Goal: Transaction & Acquisition: Purchase product/service

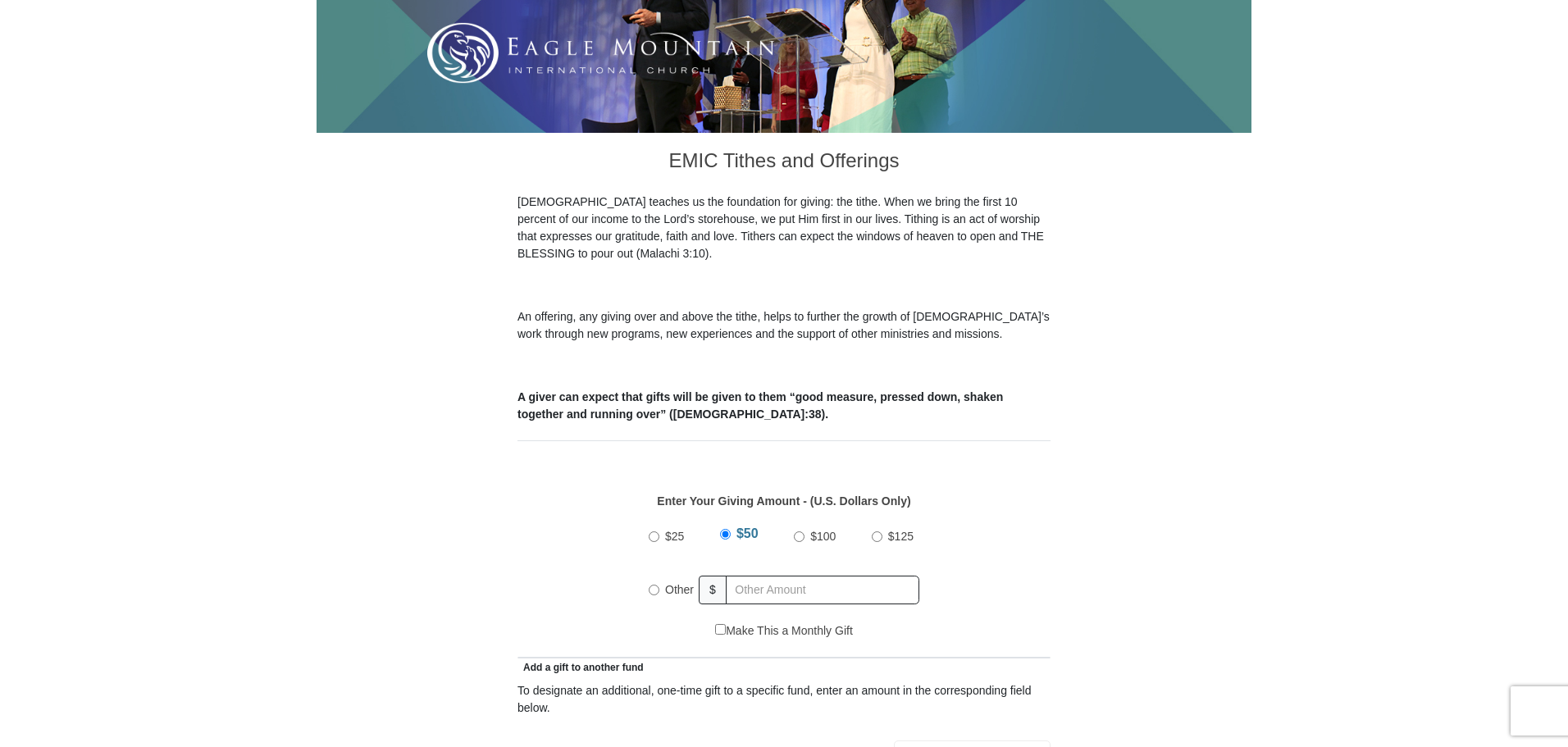
scroll to position [574, 0]
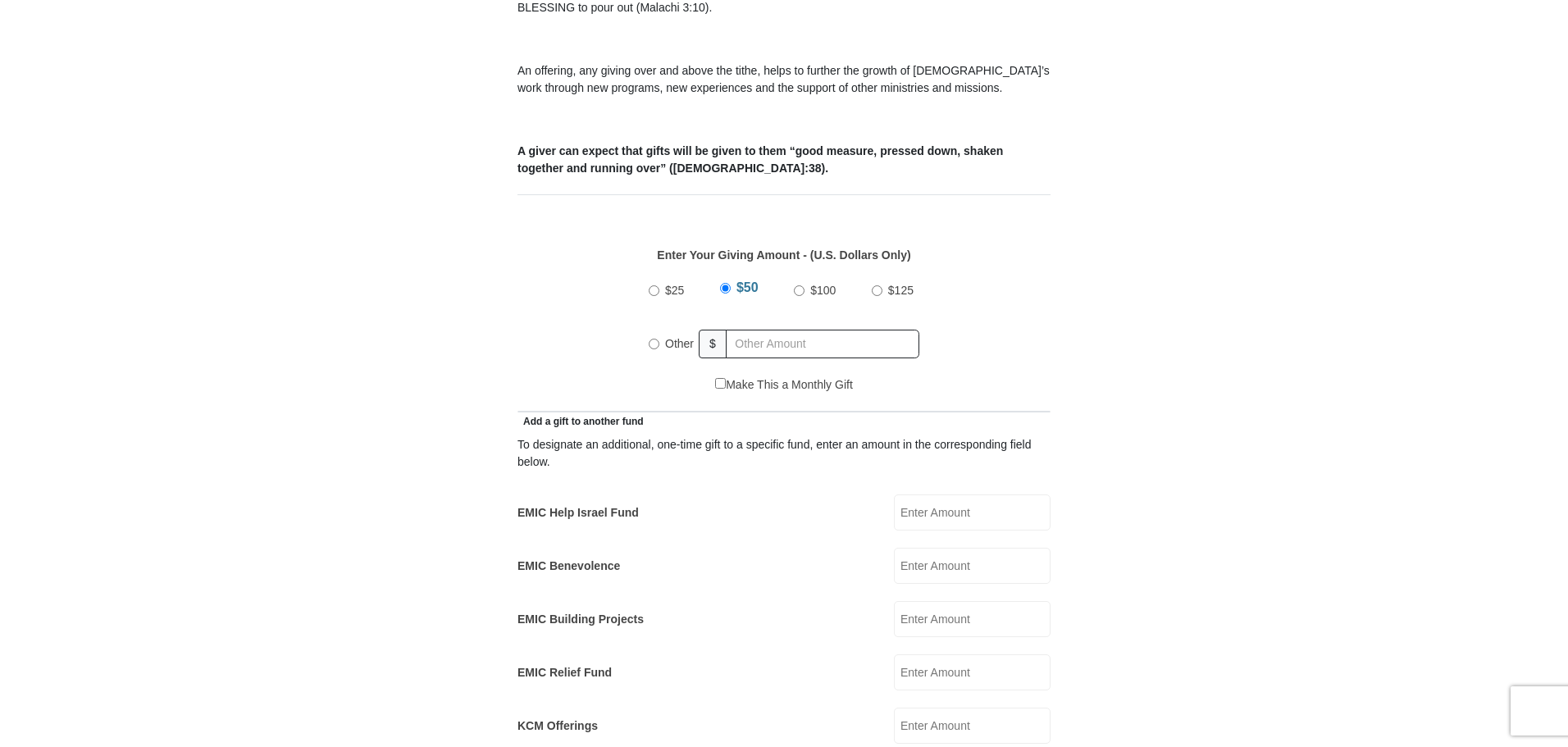
click at [660, 329] on label "Other" at bounding box center [680, 344] width 40 height 29
click at [660, 339] on input "Other" at bounding box center [654, 344] width 11 height 11
radio input "true"
click at [784, 329] on input "text" at bounding box center [825, 344] width 188 height 29
type input "1000.00"
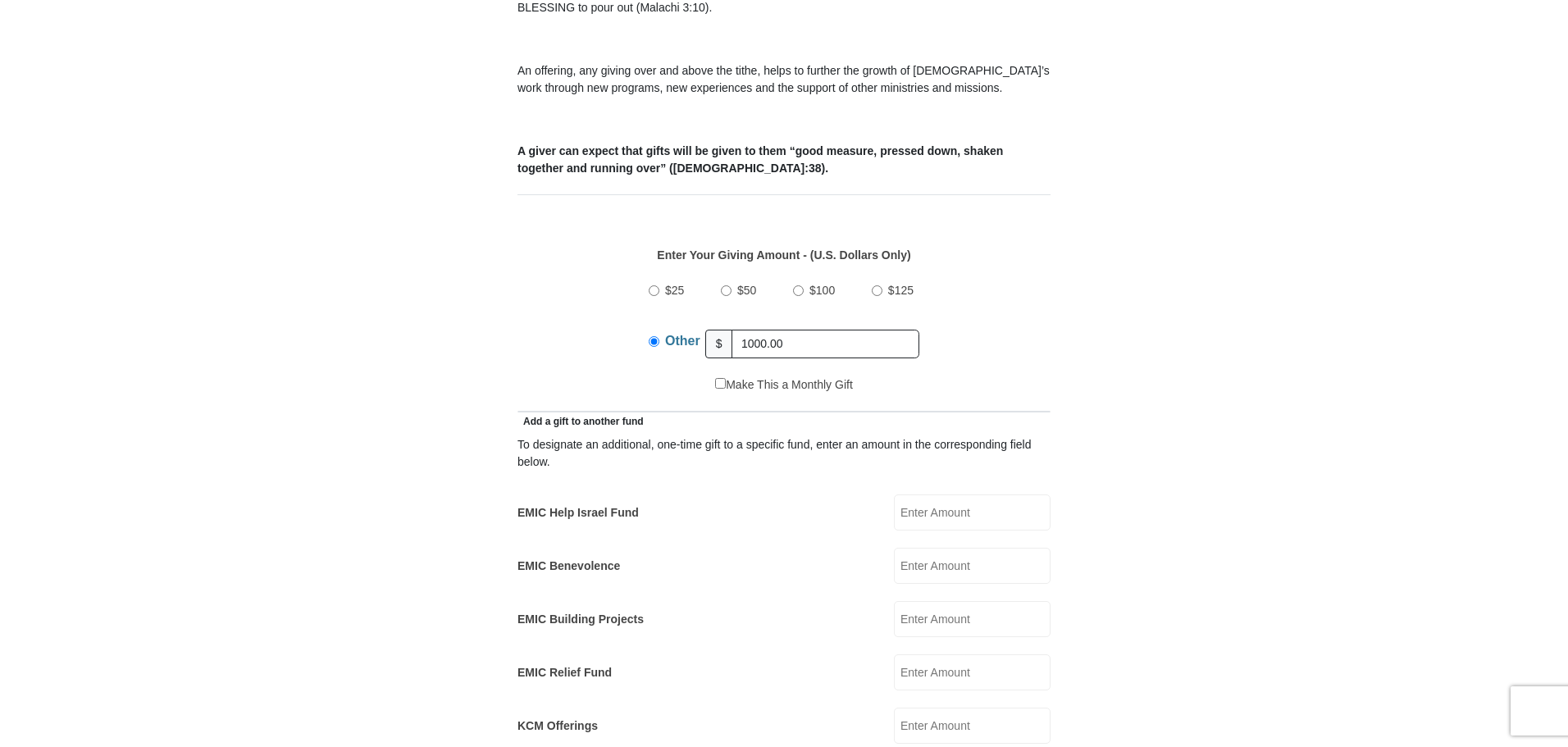
drag, startPoint x: 1077, startPoint y: 241, endPoint x: 1072, endPoint y: 247, distance: 7.8
click at [1071, 246] on form "[GEOGRAPHIC_DATA][DEMOGRAPHIC_DATA] Online Giving Because of gifts like yours, …" at bounding box center [784, 691] width 934 height 2399
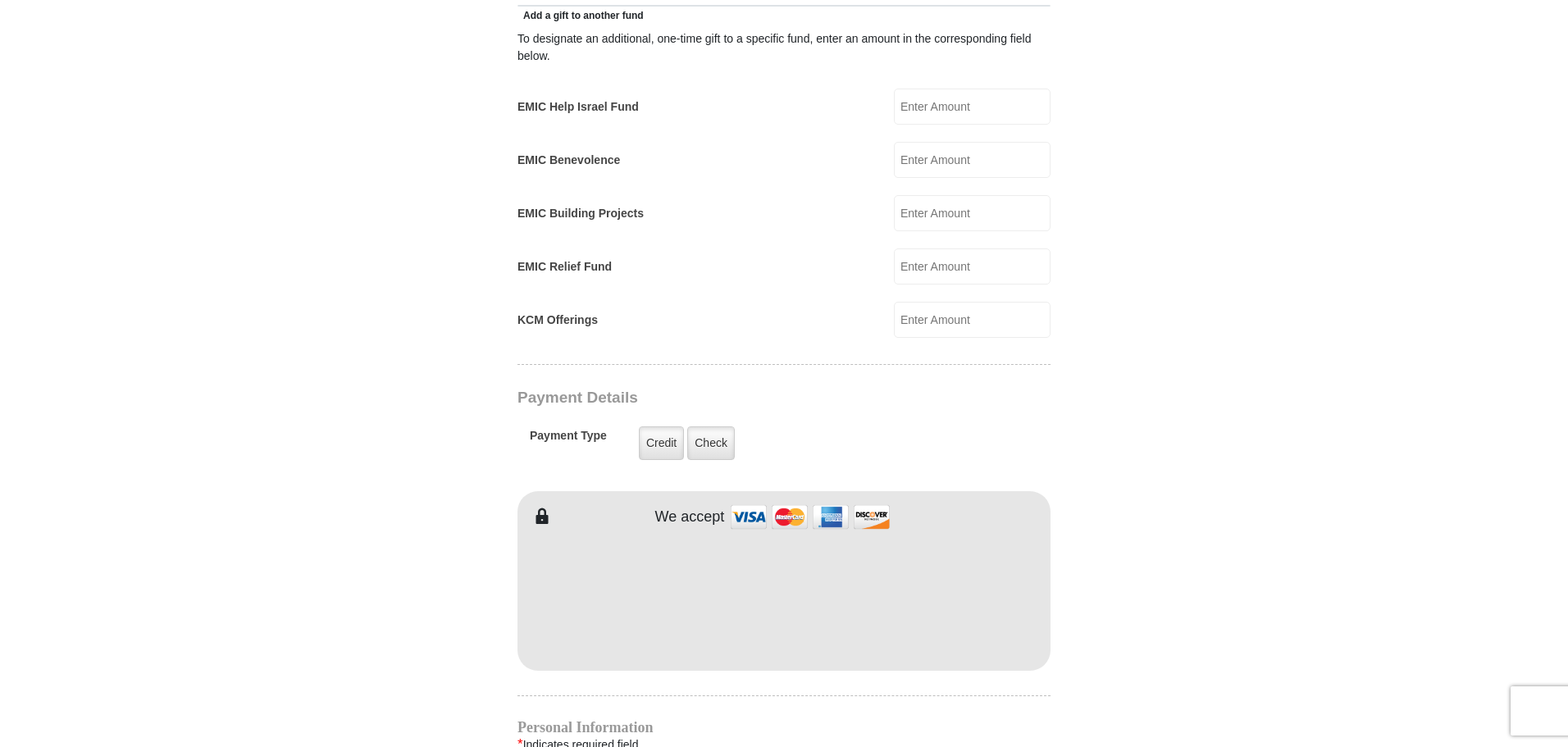
scroll to position [984, 0]
click at [706, 423] on label "Check" at bounding box center [711, 439] width 48 height 34
click at [713, 426] on label "Check" at bounding box center [711, 439] width 48 height 34
click at [0, 0] on input "Check" at bounding box center [0, 0] width 0 height 0
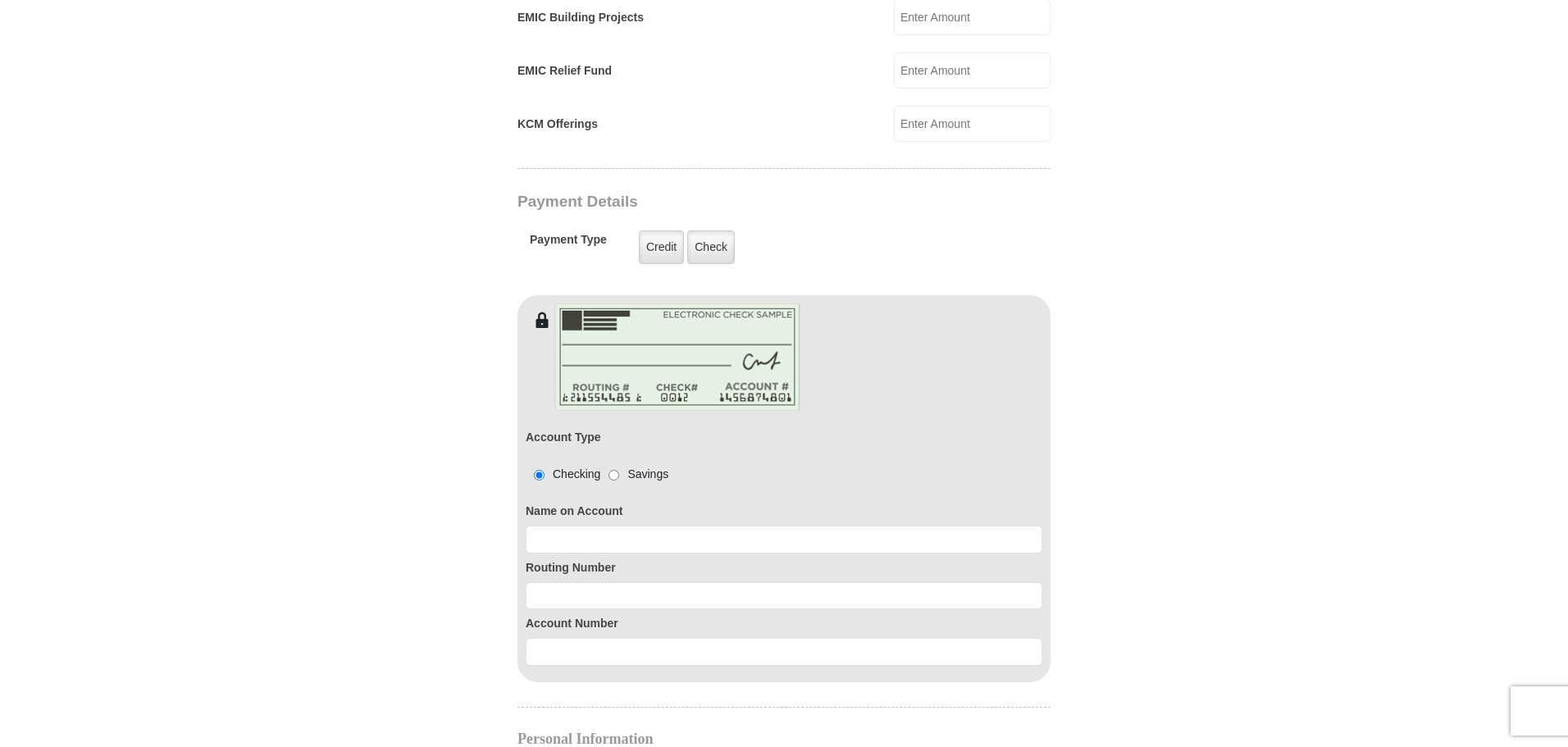
scroll to position [1231, 0]
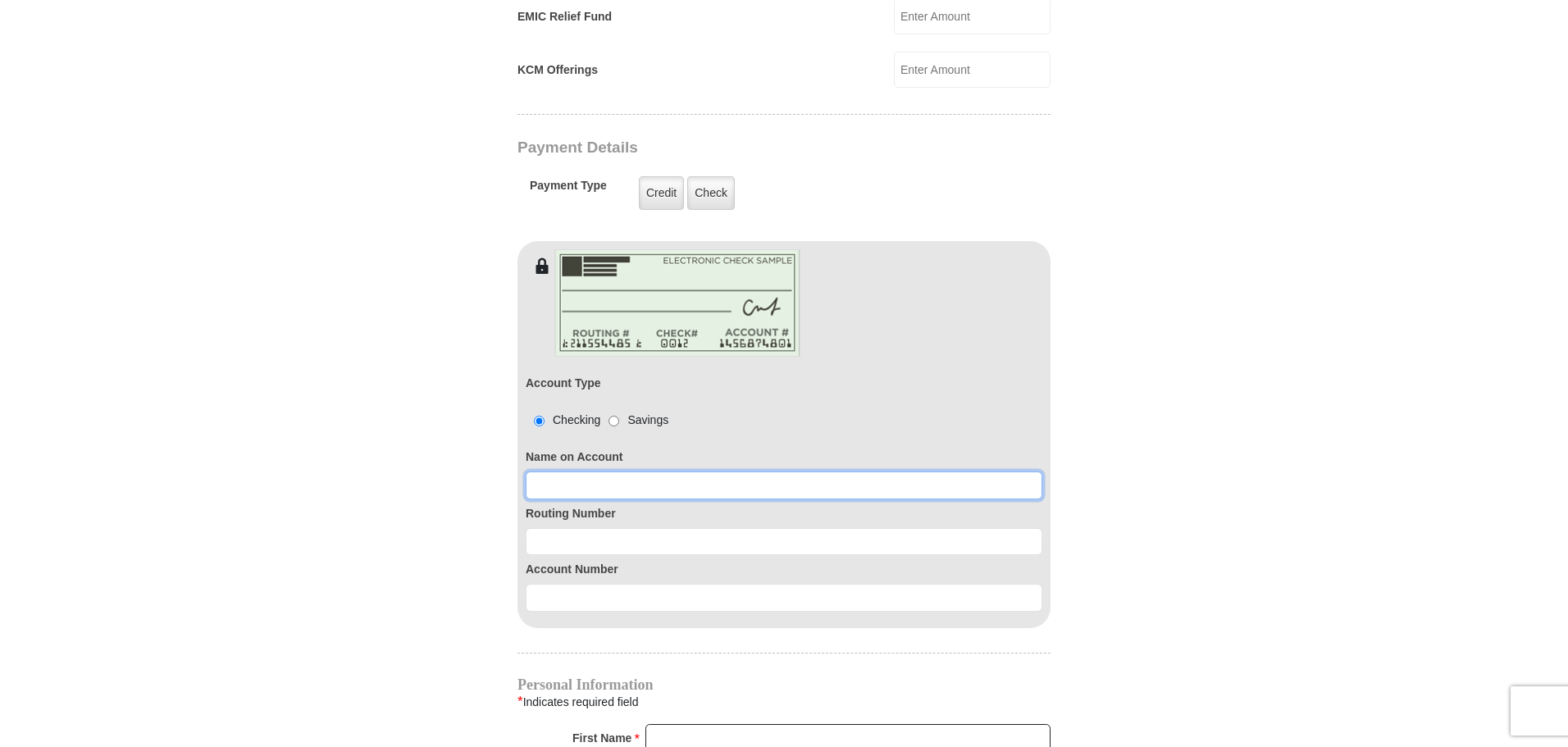
click at [618, 472] on input at bounding box center [784, 485] width 516 height 28
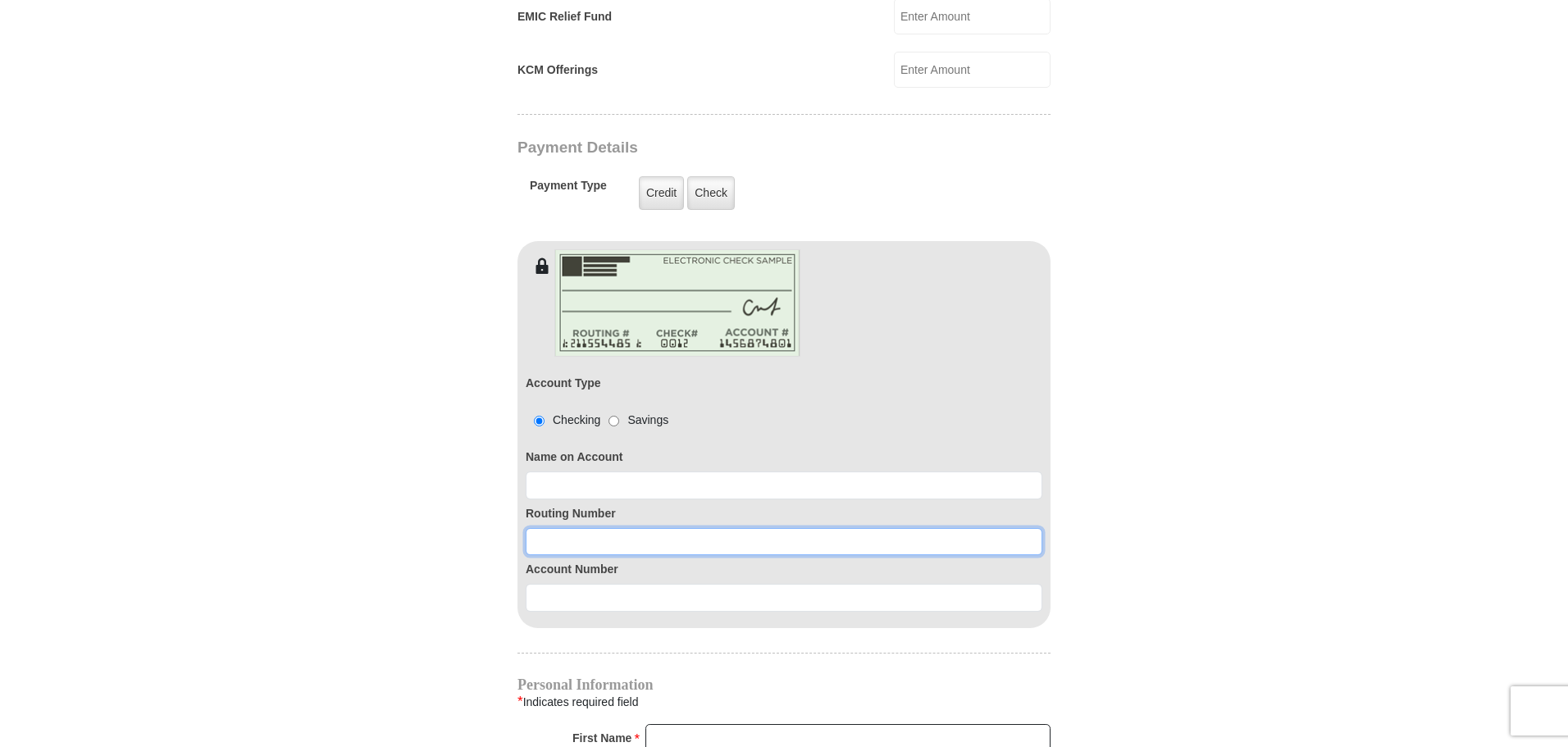
drag, startPoint x: 589, startPoint y: 525, endPoint x: 602, endPoint y: 537, distance: 17.7
click at [588, 528] on input at bounding box center [784, 542] width 516 height 28
paste input "264279567"
type input "264279567"
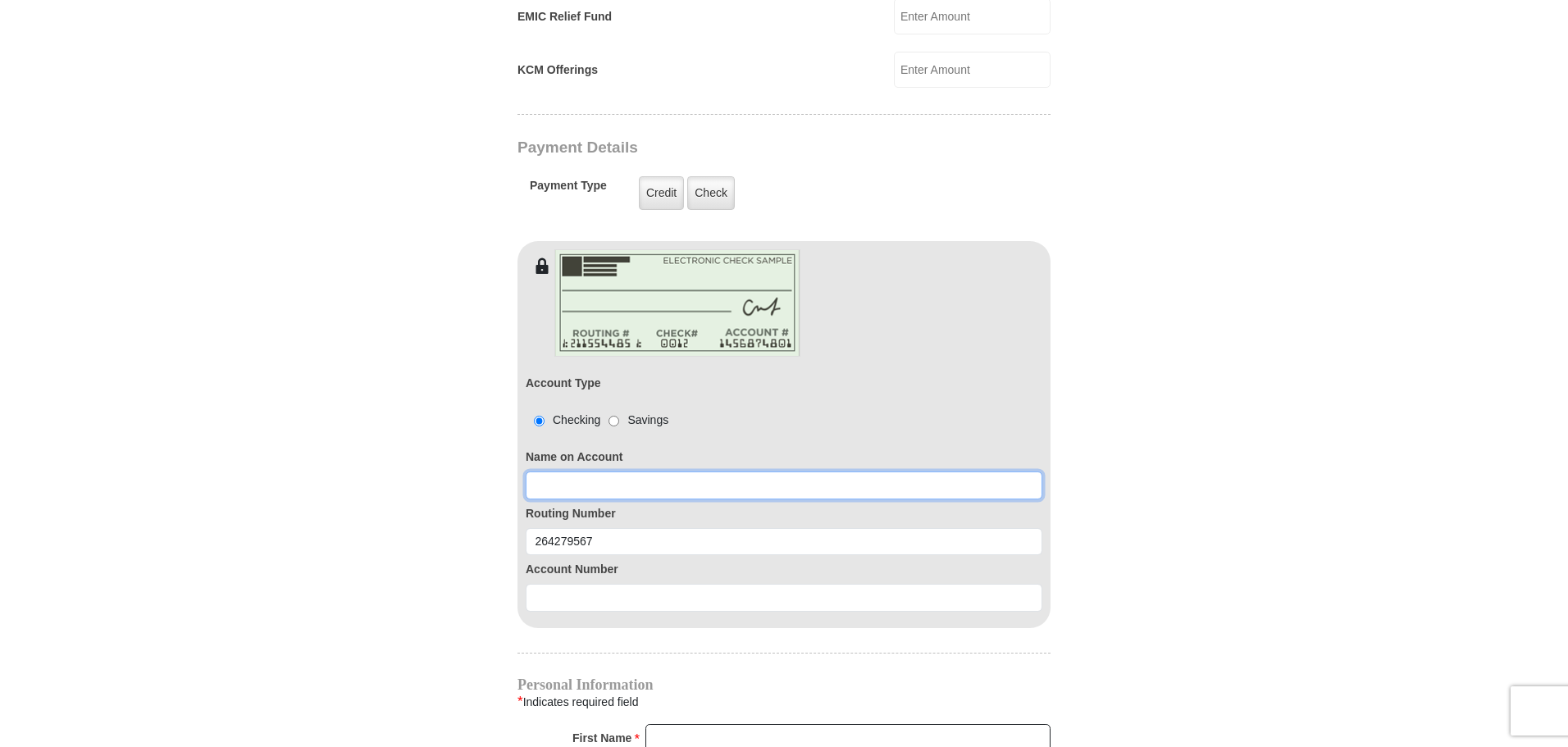
click at [636, 472] on input at bounding box center [784, 485] width 516 height 28
type input "[PERSON_NAME]"
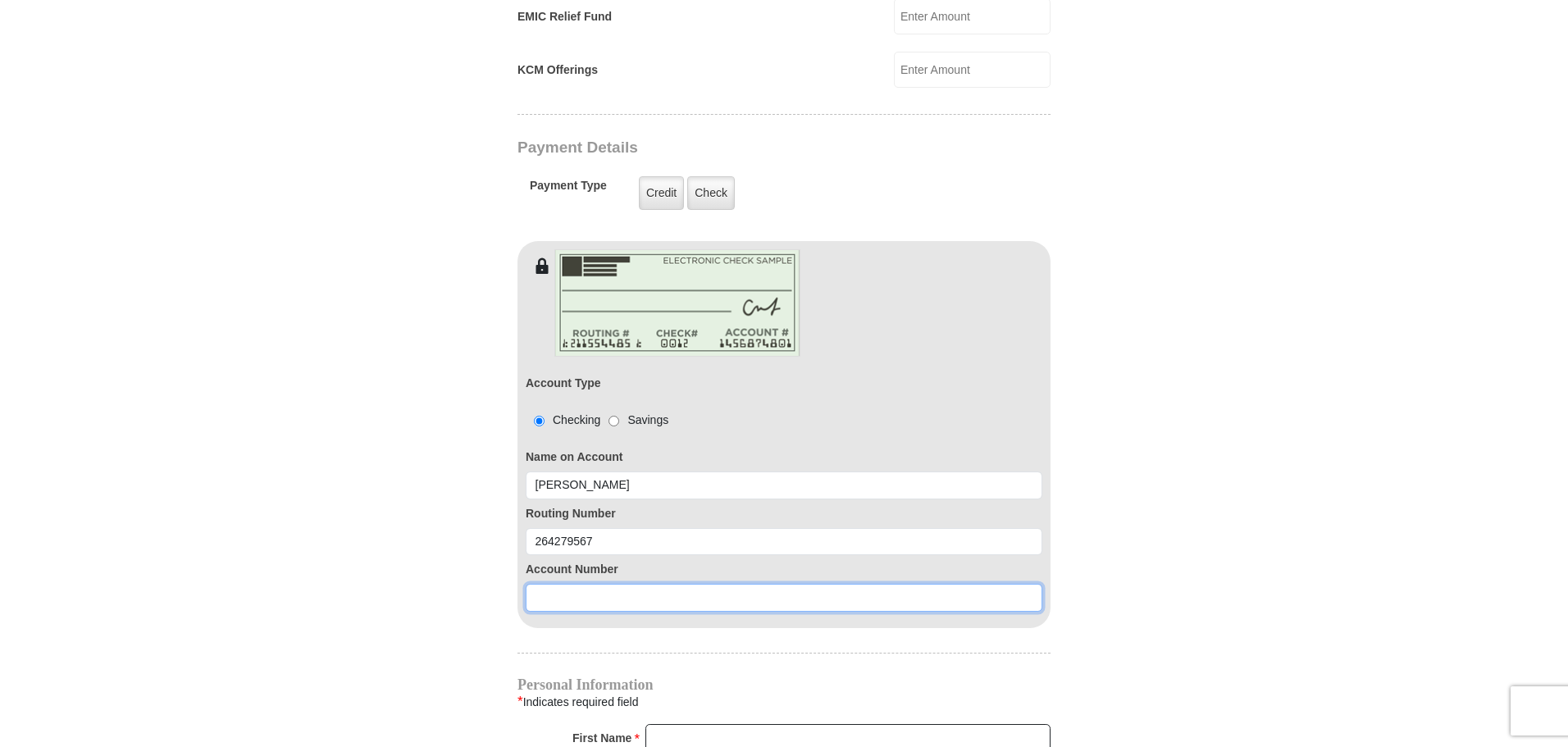
click at [675, 584] on input at bounding box center [784, 598] width 516 height 28
paste input "0065391736"
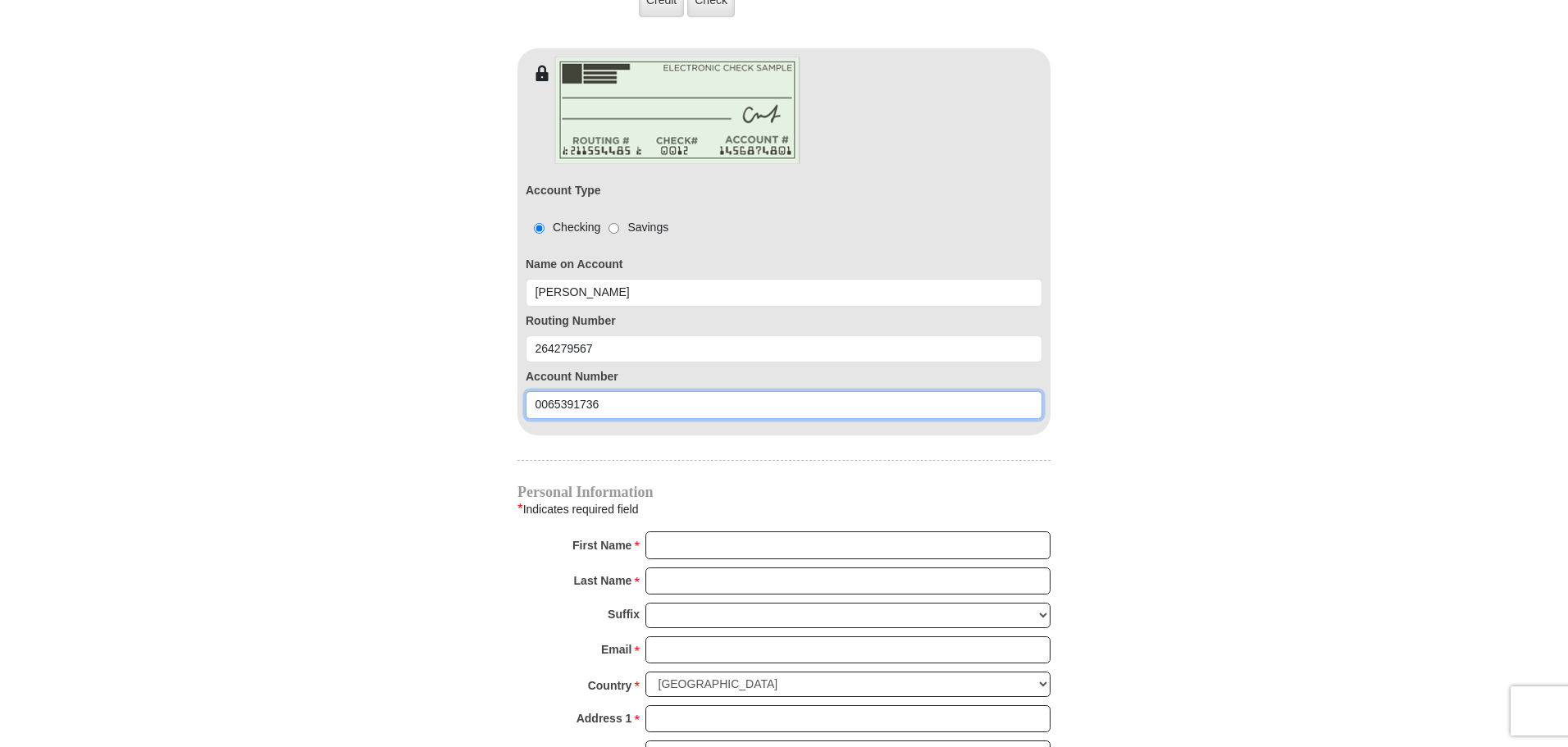
scroll to position [1476, 0]
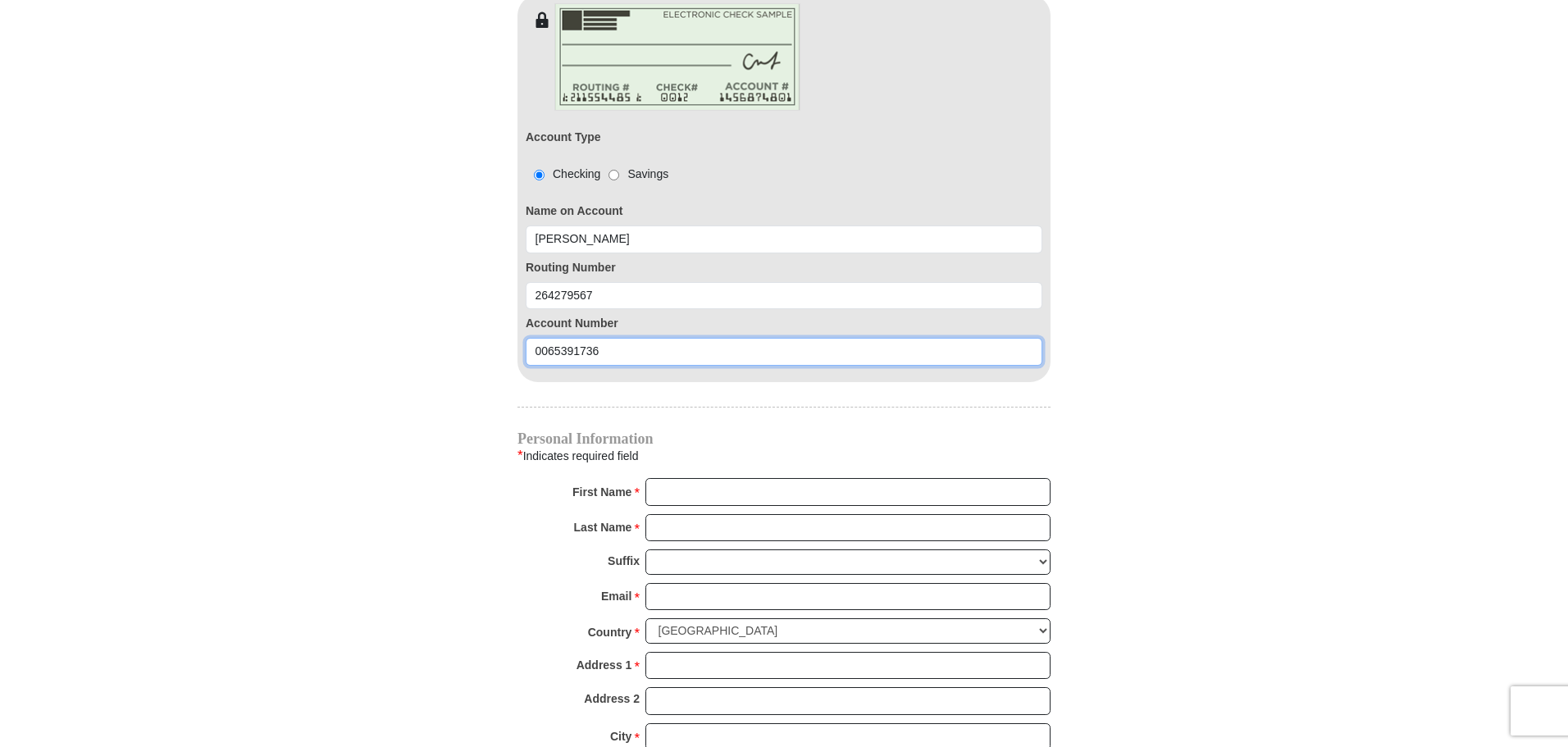
type input "0065391736"
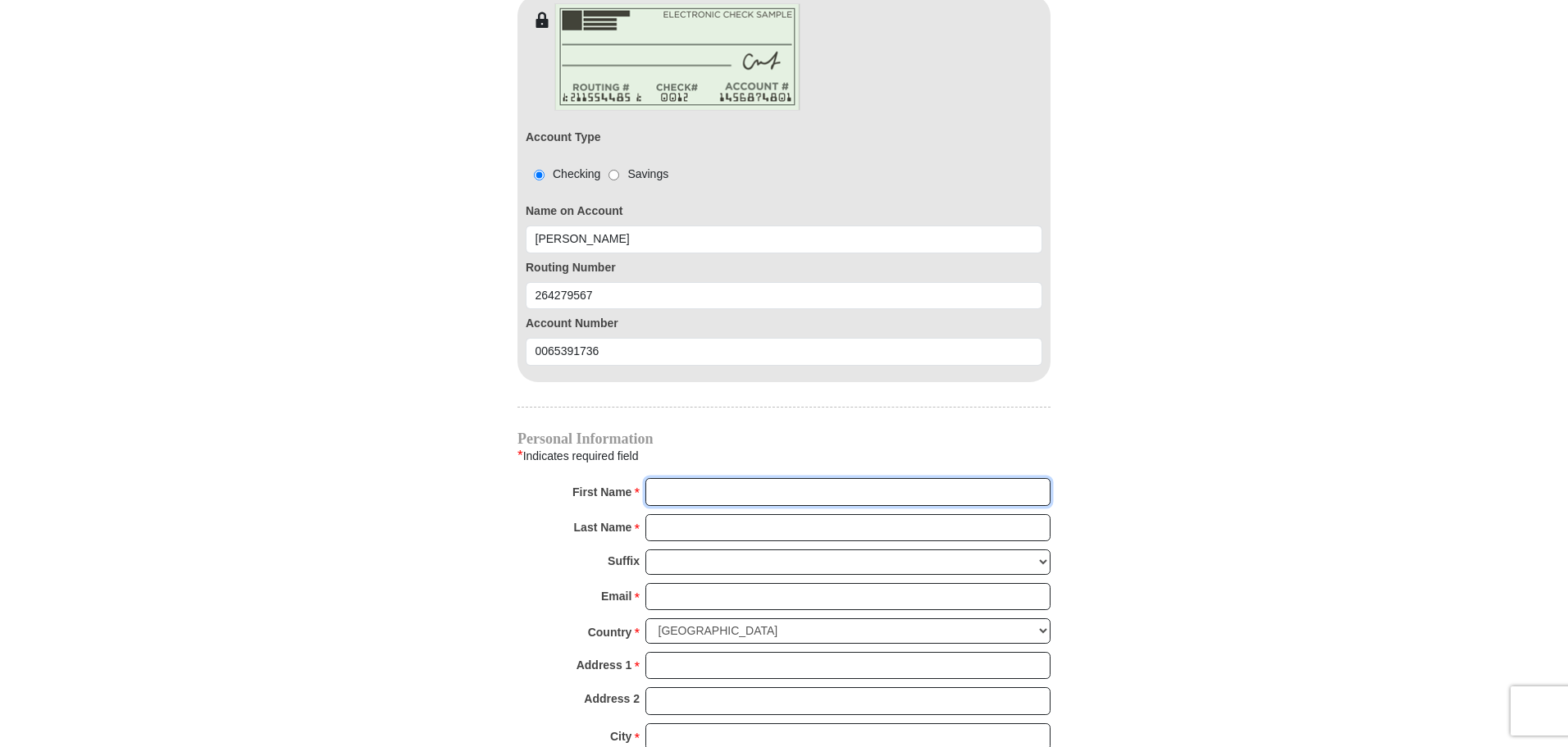
click at [726, 478] on input "First Name *" at bounding box center [847, 491] width 405 height 28
type input "[PERSON_NAME]"
click at [703, 514] on input "Last Name *" at bounding box center [847, 527] width 405 height 28
type input "[PERSON_NAME]"
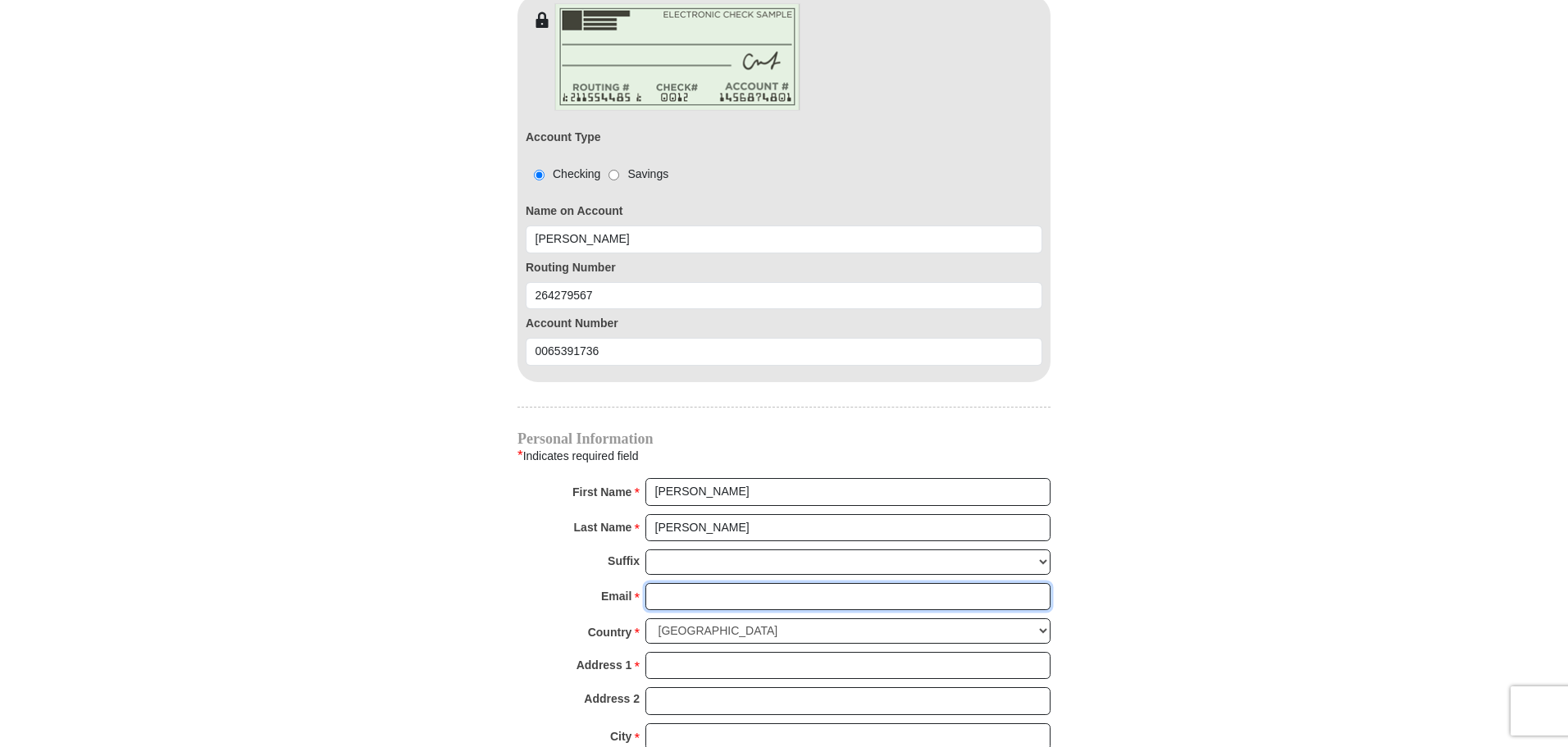
click at [695, 584] on input "Email *" at bounding box center [847, 597] width 405 height 28
type input "[EMAIL_ADDRESS][DOMAIN_NAME]"
click at [712, 652] on input "Address 1 *" at bounding box center [847, 666] width 405 height 28
type input "[GEOGRAPHIC_DATA]"
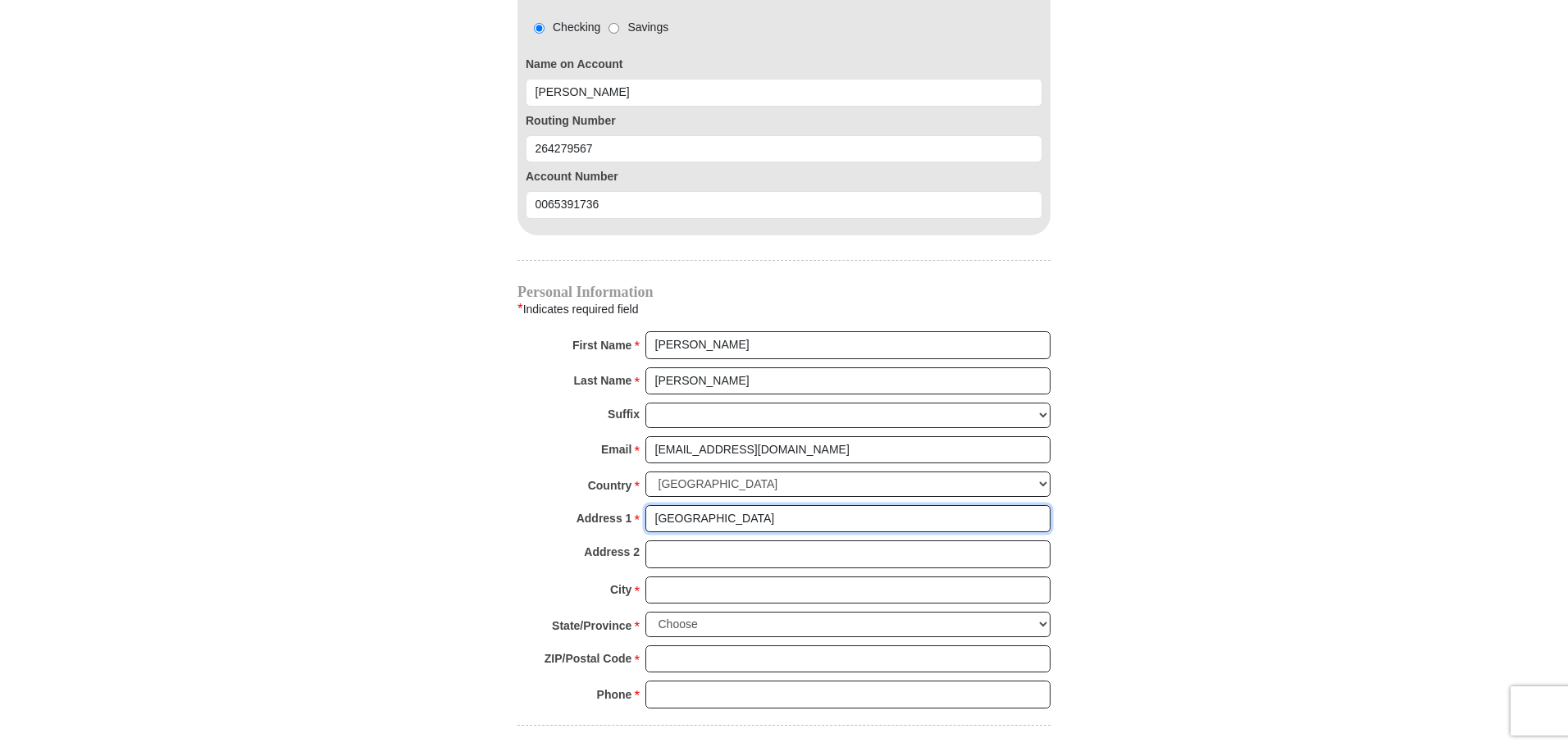
scroll to position [1641, 0]
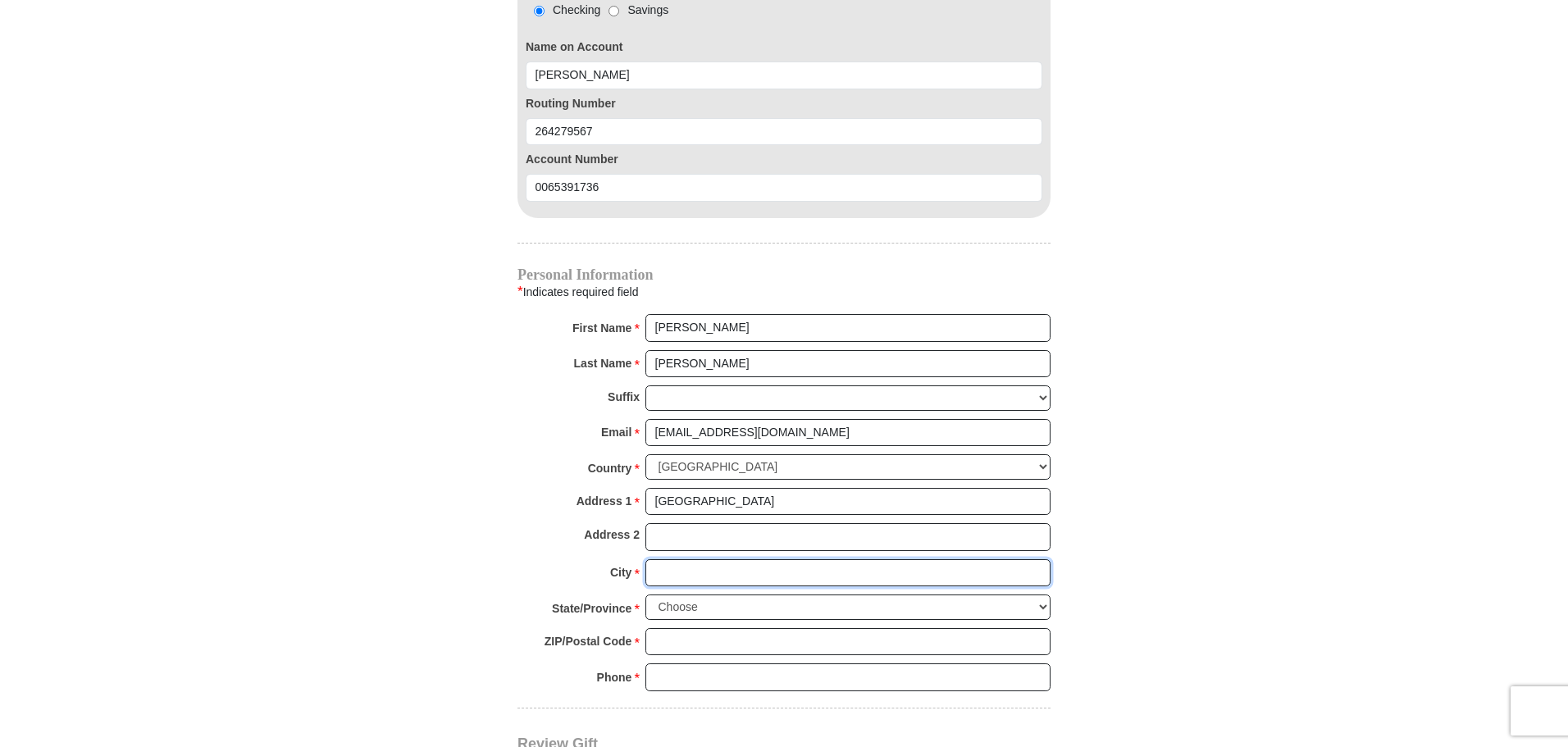
click at [706, 559] on input "City *" at bounding box center [847, 573] width 405 height 28
type input "Haslet"
click at [712, 594] on select "Choose [US_STATE] [US_STATE] [US_STATE] [US_STATE] [US_STATE] Armed Forces Amer…" at bounding box center [847, 607] width 405 height 25
select select "[GEOGRAPHIC_DATA]"
click at [645, 594] on select "Choose [US_STATE] [US_STATE] [US_STATE] [US_STATE] [US_STATE] Armed Forces Amer…" at bounding box center [847, 607] width 405 height 25
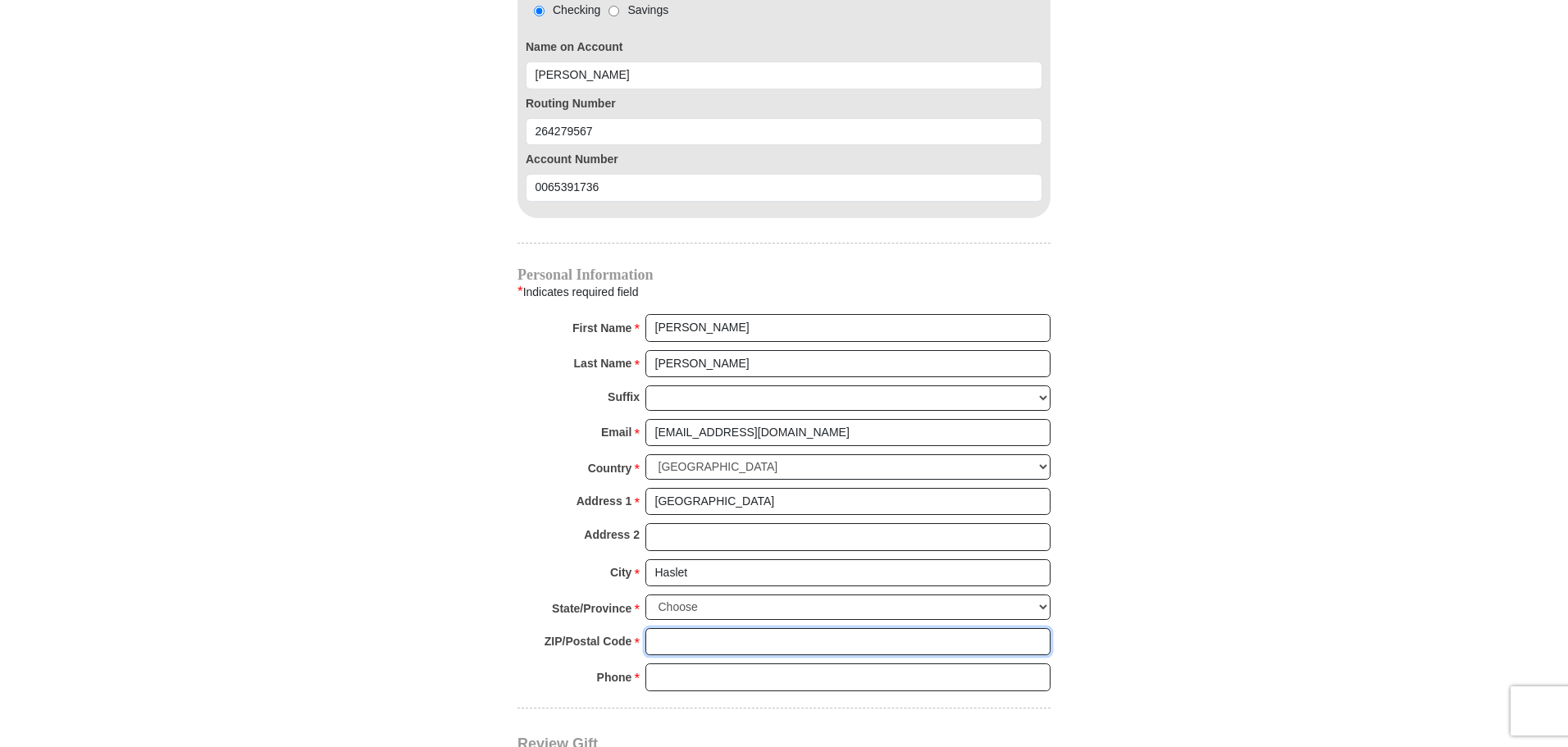
click at [702, 628] on input "ZIP/Postal Code *" at bounding box center [847, 641] width 405 height 28
type input "76052"
drag, startPoint x: 722, startPoint y: 653, endPoint x: 794, endPoint y: 570, distance: 109.9
click at [722, 664] on input "Phone * *" at bounding box center [847, 677] width 405 height 28
type input "8653141382"
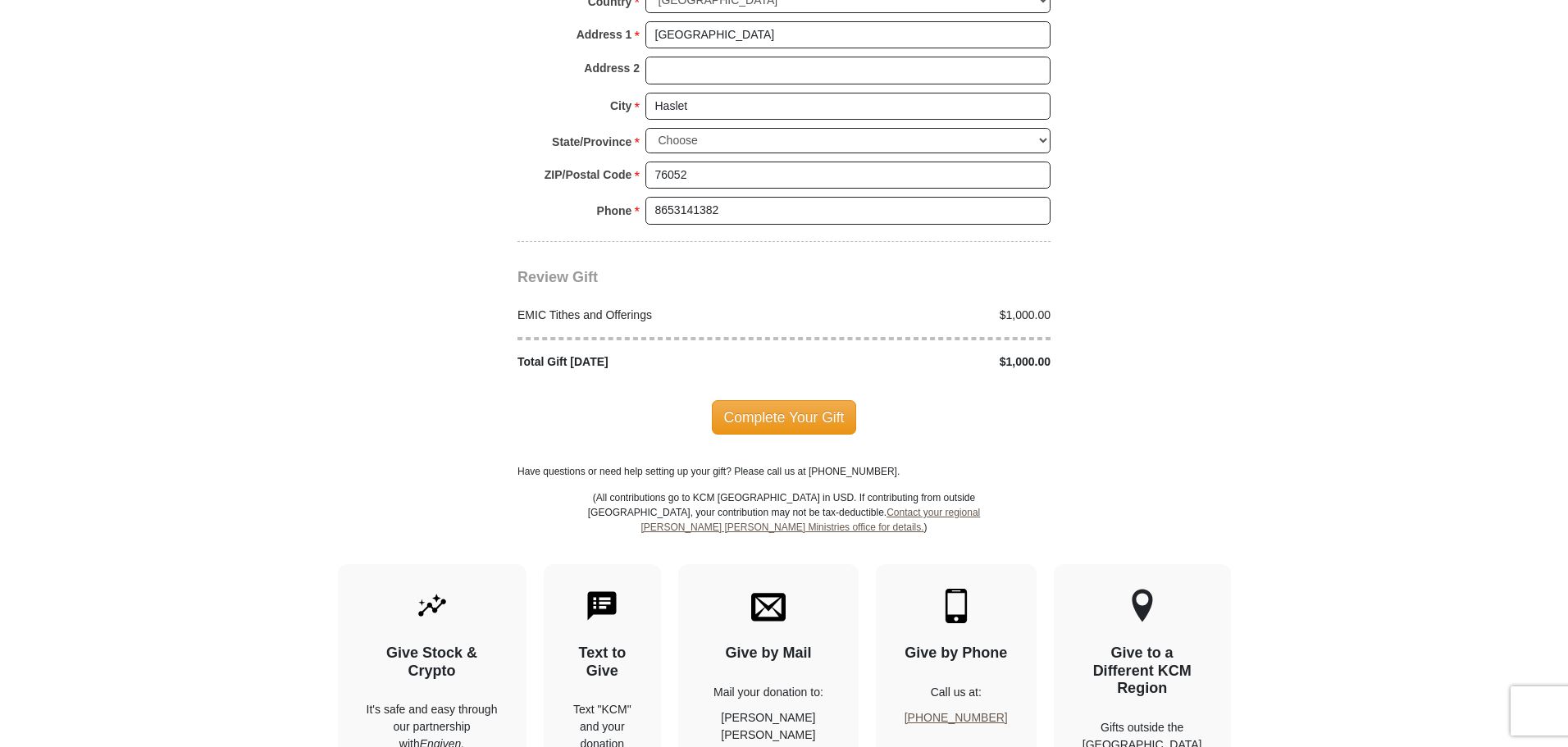
scroll to position [2133, 0]
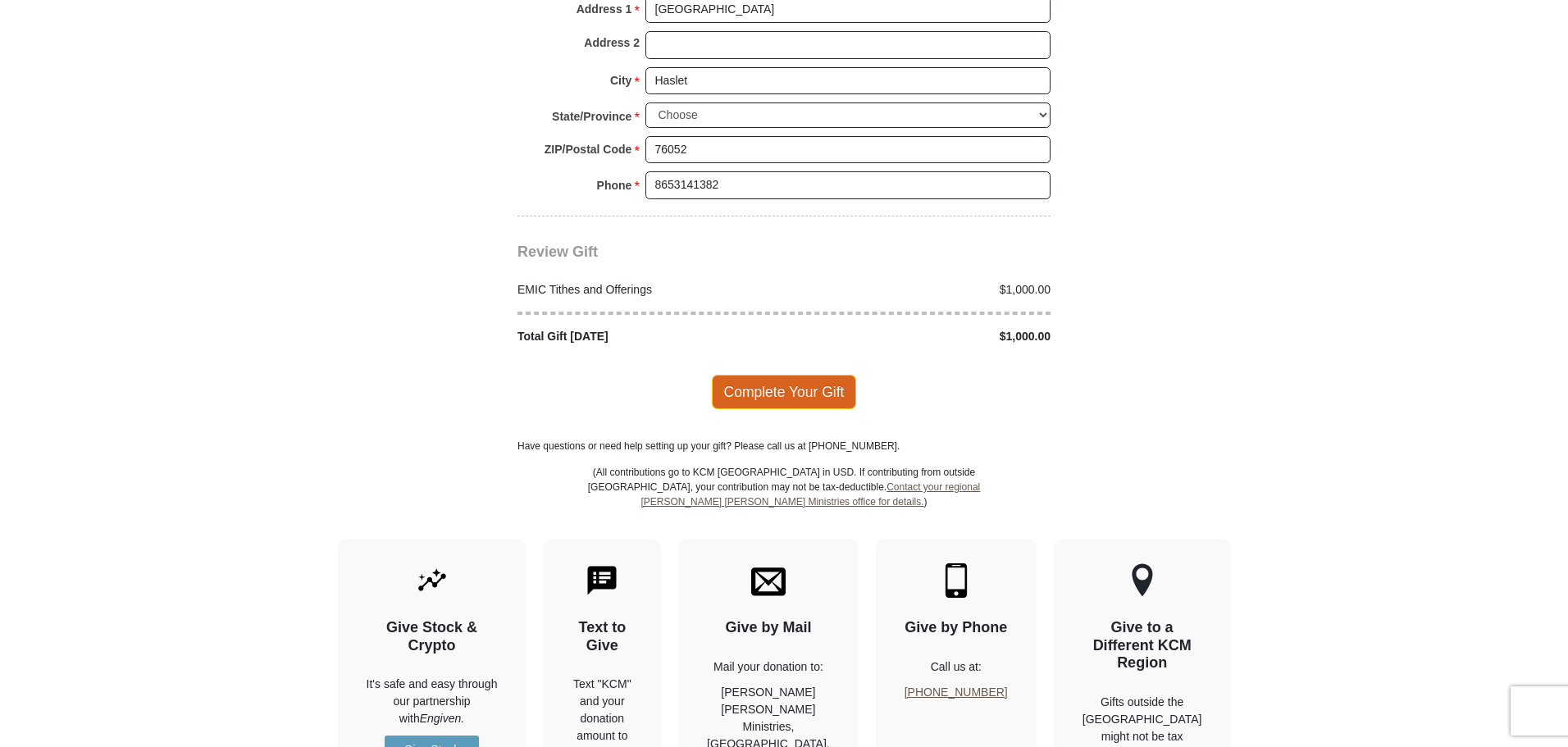
click at [754, 381] on span "Complete Your Gift" at bounding box center [784, 392] width 145 height 34
